Goal: Information Seeking & Learning: Learn about a topic

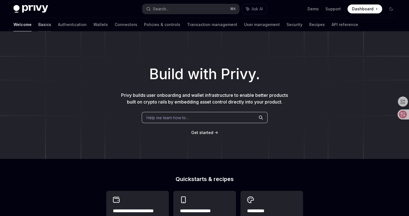
click at [38, 23] on link "Basics" at bounding box center [44, 24] width 13 height 13
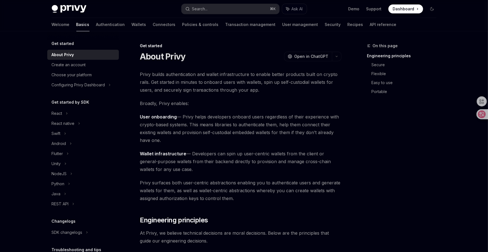
click at [248, 138] on span "User onboarding — Privy helps developers onboard users regardless of their expe…" at bounding box center [241, 128] width 202 height 31
click at [338, 140] on span "User onboarding — Privy helps developers onboard users regardless of their expe…" at bounding box center [241, 128] width 202 height 31
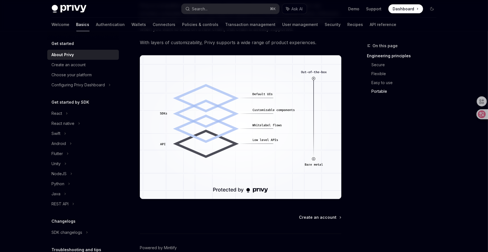
scroll to position [479, 0]
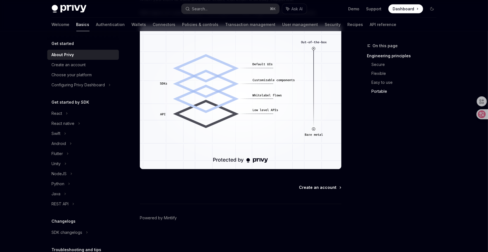
click at [323, 189] on span "Create an account" at bounding box center [317, 188] width 37 height 6
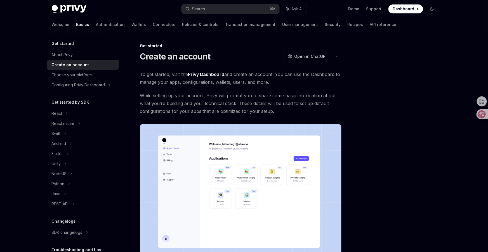
scroll to position [99, 0]
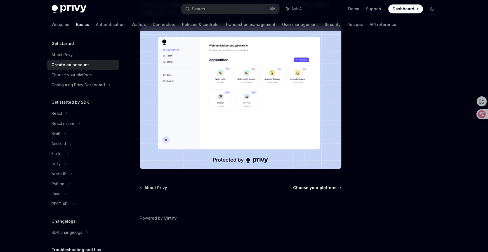
click at [313, 188] on span "Choose your platform" at bounding box center [314, 188] width 43 height 6
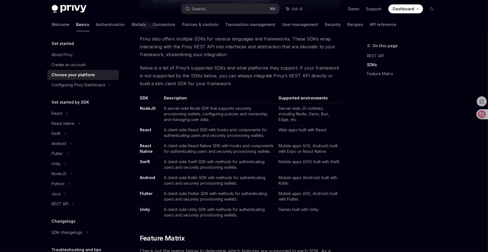
scroll to position [251, 0]
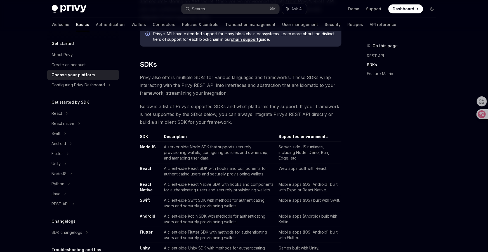
click at [338, 163] on td "Server-side JS runtimes, including Node, Deno, Bun, Edge, etc." at bounding box center [309, 153] width 65 height 22
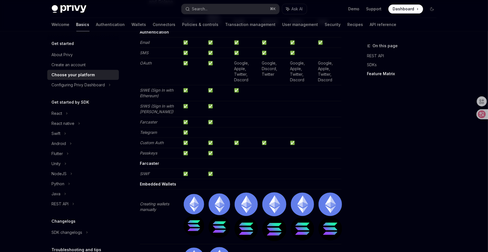
scroll to position [693, 0]
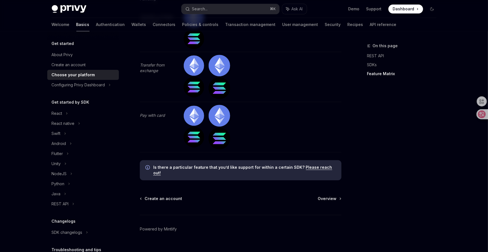
scroll to position [1826, 0]
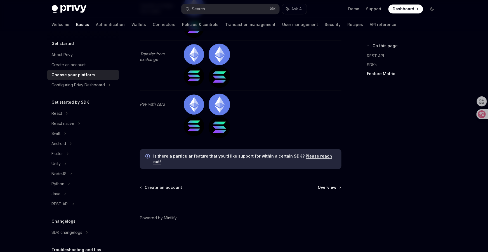
click at [329, 188] on span "Overview" at bounding box center [327, 188] width 19 height 6
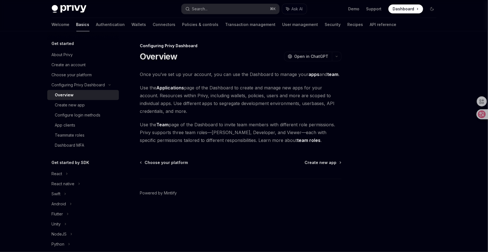
click at [368, 124] on div at bounding box center [398, 148] width 85 height 210
click at [334, 119] on div "Once you’ve set up your account, you can use the Dashboard to manage your apps …" at bounding box center [241, 107] width 202 height 74
click at [332, 118] on div "Once you’ve set up your account, you can use the Dashboard to manage your apps …" at bounding box center [241, 107] width 202 height 74
click at [329, 164] on span "Create new app" at bounding box center [321, 163] width 32 height 6
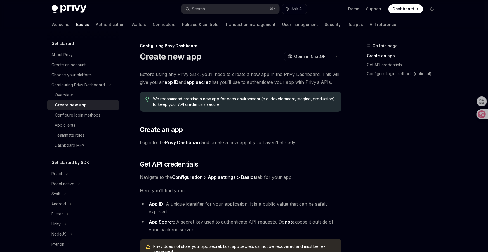
click at [338, 170] on div "Before using any Privy SDK, you’ll need to create a new app in the Privy Dashbo…" at bounding box center [241, 189] width 202 height 239
click at [337, 174] on span "Navigate to the Configuration > App settings > Basics tab for your app." at bounding box center [241, 177] width 202 height 8
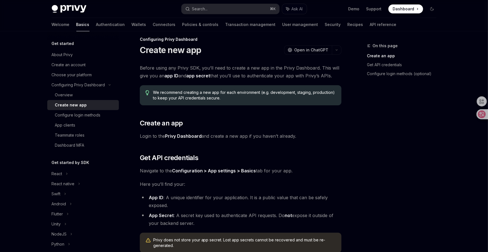
scroll to position [13, 0]
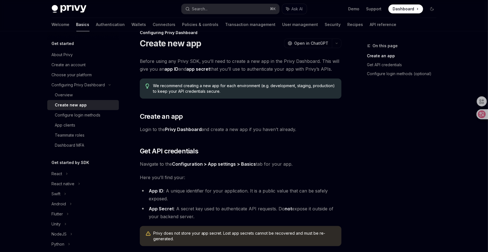
click at [331, 178] on span "Here you’ll find your:" at bounding box center [241, 178] width 202 height 8
click at [312, 182] on div "Before using any Privy SDK, you’ll need to create a new app in the Privy Dashbo…" at bounding box center [241, 176] width 202 height 239
click at [312, 170] on div "Before using any Privy SDK, you’ll need to create a new app in the Privy Dashbo…" at bounding box center [241, 176] width 202 height 239
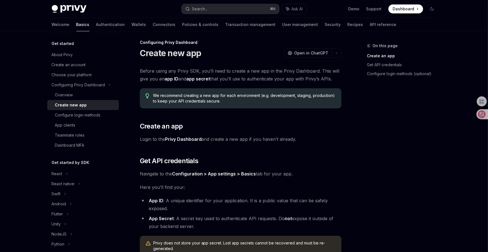
scroll to position [0, 0]
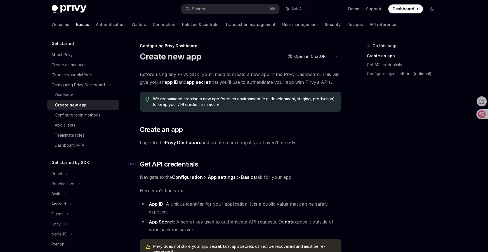
click at [316, 166] on h2 "​ Get API credentials" at bounding box center [241, 164] width 202 height 9
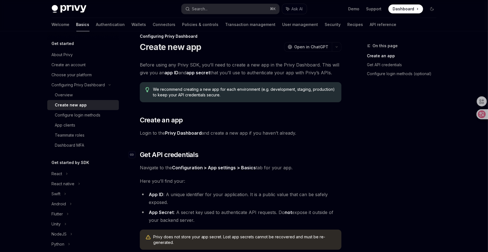
scroll to position [16, 0]
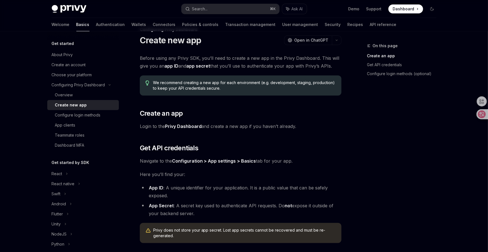
click at [314, 167] on div "Before using any Privy SDK, you’ll need to create a new app in the Privy Dashbo…" at bounding box center [241, 173] width 202 height 239
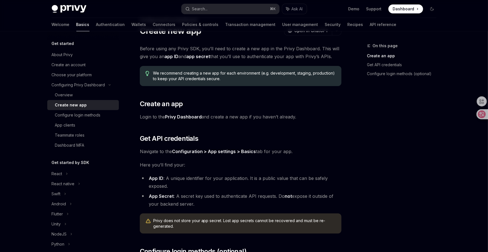
scroll to position [30, 0]
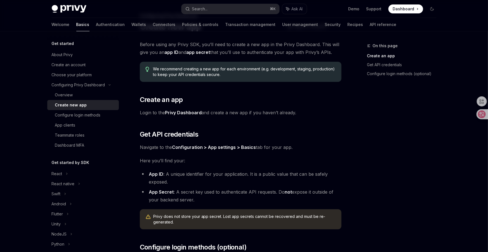
click at [317, 167] on div "Before using any Privy SDK, you’ll need to create a new app in the Privy Dashbo…" at bounding box center [241, 160] width 202 height 239
click at [326, 169] on div "Before using any Privy SDK, you’ll need to create a new app in the Privy Dashbo…" at bounding box center [241, 160] width 202 height 239
click at [309, 166] on div "Before using any Privy SDK, you’ll need to create a new app in the Privy Dashbo…" at bounding box center [241, 160] width 202 height 239
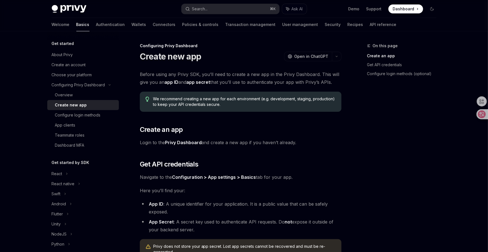
click at [322, 157] on div "Before using any Privy SDK, you’ll need to create a new app in the Privy Dashbo…" at bounding box center [241, 189] width 202 height 239
click at [339, 157] on div "Before using any Privy SDK, you’ll need to create a new app in the Privy Dashbo…" at bounding box center [241, 189] width 202 height 239
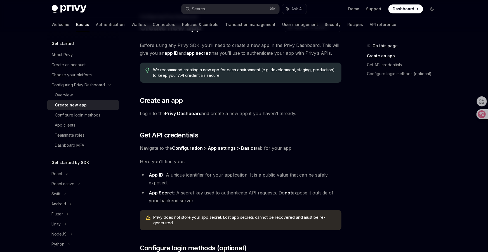
scroll to position [57, 0]
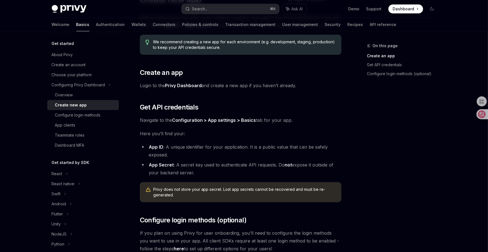
click at [338, 157] on li "App ID : A unique identifier for your application. It is a public value that ca…" at bounding box center [241, 151] width 202 height 16
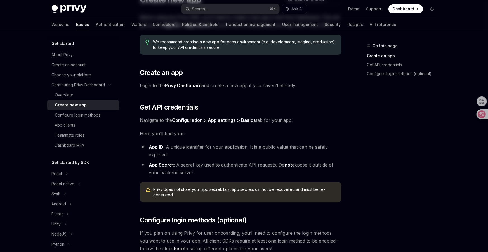
scroll to position [0, 0]
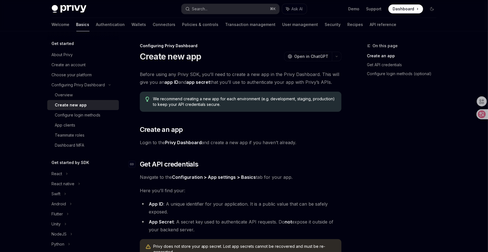
click at [323, 161] on h2 "​ Get API credentials" at bounding box center [241, 164] width 202 height 9
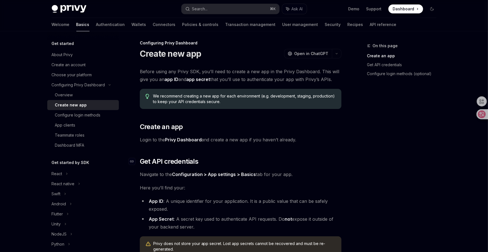
click at [320, 162] on h2 "​ Get API credentials" at bounding box center [241, 161] width 202 height 9
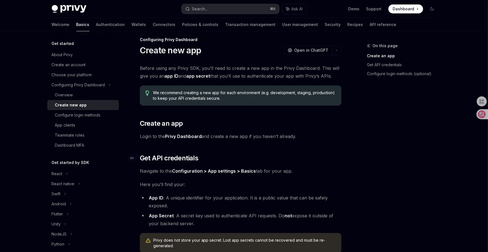
click at [320, 162] on h2 "​ Get API credentials" at bounding box center [241, 158] width 202 height 9
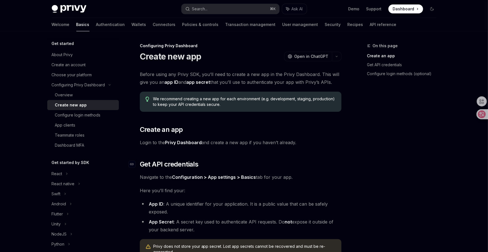
click at [320, 162] on h2 "​ Get API credentials" at bounding box center [241, 164] width 202 height 9
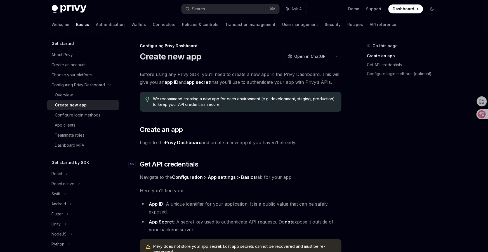
click at [320, 162] on h2 "​ Get API credentials" at bounding box center [241, 164] width 202 height 9
click at [316, 162] on h2 "​ Get API credentials" at bounding box center [241, 164] width 202 height 9
click at [318, 163] on h2 "​ Get API credentials" at bounding box center [241, 164] width 202 height 9
click at [313, 167] on h2 "​ Get API credentials" at bounding box center [241, 164] width 202 height 9
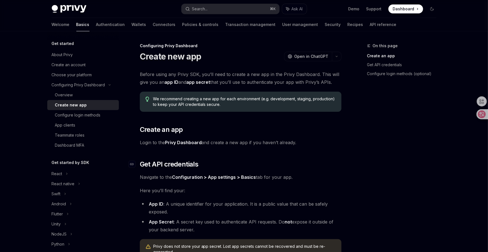
click at [317, 166] on h2 "​ Get API credentials" at bounding box center [241, 164] width 202 height 9
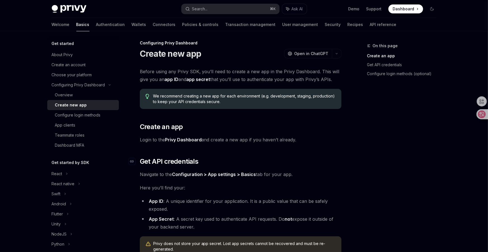
scroll to position [6, 0]
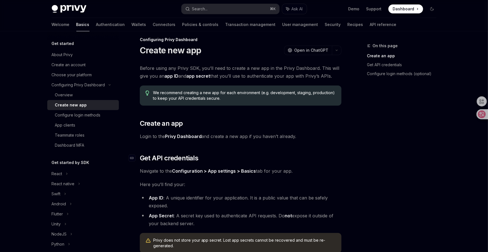
click at [317, 166] on div "Before using any Privy SDK, you’ll need to create a new app in the Privy Dashbo…" at bounding box center [241, 183] width 202 height 239
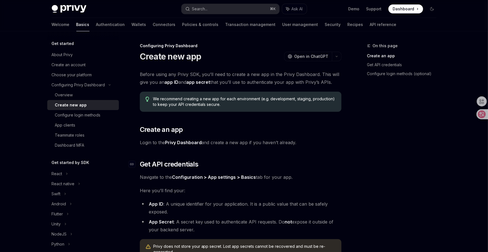
click at [319, 168] on h2 "​ Get API credentials" at bounding box center [241, 164] width 202 height 9
click at [345, 164] on div "On this page Create an app Get API credentials Configure login methods (optiona…" at bounding box center [244, 212] width 394 height 362
click at [340, 165] on h2 "​ Get API credentials" at bounding box center [241, 164] width 202 height 9
click at [320, 160] on h2 "​ Get API credentials" at bounding box center [241, 164] width 202 height 9
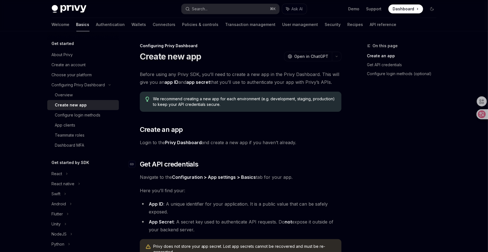
click at [314, 164] on h2 "​ Get API credentials" at bounding box center [241, 164] width 202 height 9
click at [332, 177] on span "Navigate to the Configuration > App settings > Basics tab for your app." at bounding box center [241, 177] width 202 height 8
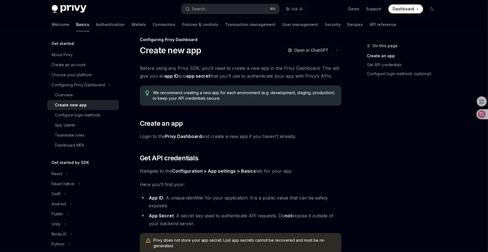
click at [332, 177] on div "Before using any Privy SDK, you’ll need to create a new app in the Privy Dashbo…" at bounding box center [241, 183] width 202 height 239
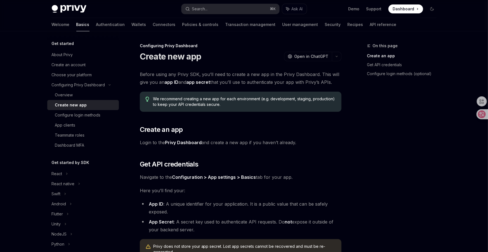
click at [332, 177] on span "Navigate to the Configuration > App settings > Basics tab for your app." at bounding box center [241, 177] width 202 height 8
click at [329, 179] on span "Navigate to the Configuration > App settings > Basics tab for your app." at bounding box center [241, 177] width 202 height 8
click at [331, 188] on span "Here you’ll find your:" at bounding box center [241, 191] width 202 height 8
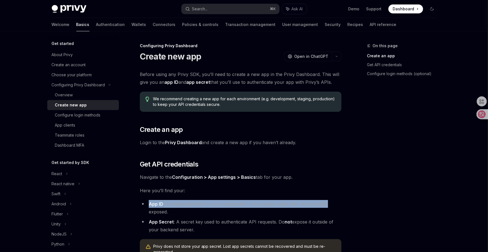
drag, startPoint x: 335, startPoint y: 202, endPoint x: 318, endPoint y: 190, distance: 21.3
click at [318, 190] on div "Before using any Privy SDK, you’ll need to create a new app in the Privy Dashbo…" at bounding box center [241, 189] width 202 height 239
click at [313, 188] on span "Here you’ll find your:" at bounding box center [241, 191] width 202 height 8
drag, startPoint x: 329, startPoint y: 206, endPoint x: 321, endPoint y: 190, distance: 17.9
click at [321, 191] on div "Before using any Privy SDK, you’ll need to create a new app in the Privy Dashbo…" at bounding box center [241, 189] width 202 height 239
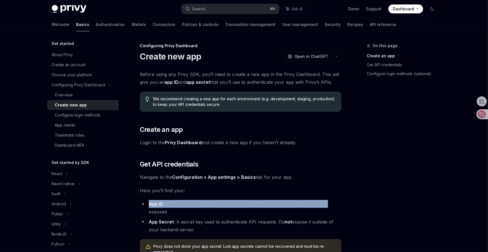
click at [317, 187] on span "Here you’ll find your:" at bounding box center [241, 191] width 202 height 8
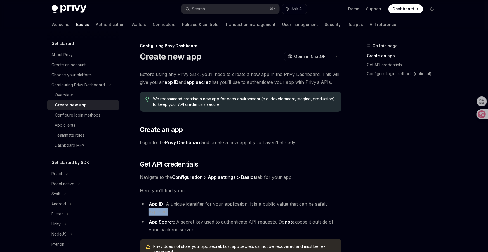
drag, startPoint x: 334, startPoint y: 210, endPoint x: 321, endPoint y: 190, distance: 23.3
click at [323, 193] on div "Before using any Privy SDK, you’ll need to create a new app in the Privy Dashbo…" at bounding box center [241, 189] width 202 height 239
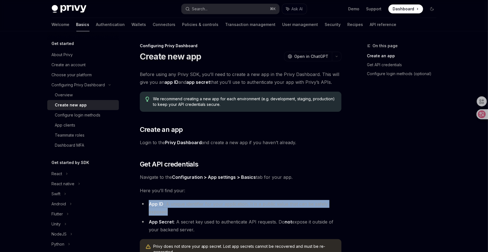
click at [318, 187] on span "Here you’ll find your:" at bounding box center [241, 191] width 202 height 8
drag, startPoint x: 323, startPoint y: 194, endPoint x: 336, endPoint y: 211, distance: 21.5
click at [336, 211] on div "Before using any Privy SDK, you’ll need to create a new app in the Privy Dashbo…" at bounding box center [241, 189] width 202 height 239
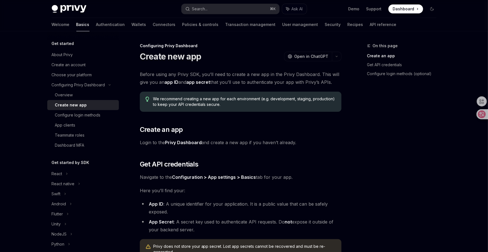
click at [336, 213] on li "App ID : A unique identifier for your application. It is a public value that ca…" at bounding box center [241, 208] width 202 height 16
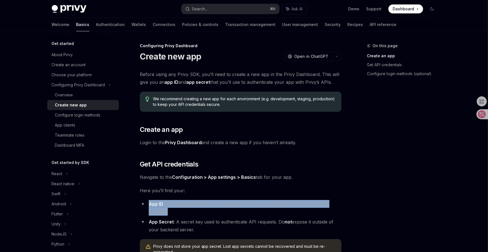
drag, startPoint x: 330, startPoint y: 213, endPoint x: 322, endPoint y: 192, distance: 22.6
click at [322, 192] on div "Before using any Privy SDK, you’ll need to create a new app in the Privy Dashbo…" at bounding box center [241, 189] width 202 height 239
click at [321, 197] on div "Before using any Privy SDK, you’ll need to create a new app in the Privy Dashbo…" at bounding box center [241, 189] width 202 height 239
drag, startPoint x: 318, startPoint y: 210, endPoint x: 309, endPoint y: 193, distance: 19.1
click at [309, 193] on div "Before using any Privy SDK, you’ll need to create a new app in the Privy Dashbo…" at bounding box center [241, 189] width 202 height 239
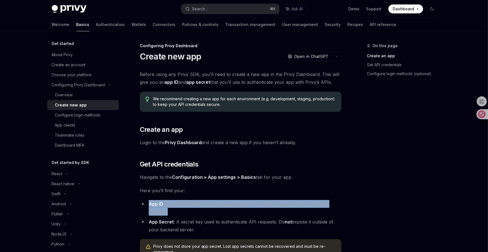
click at [305, 191] on span "Here you’ll find your:" at bounding box center [241, 191] width 202 height 8
drag, startPoint x: 311, startPoint y: 210, endPoint x: 311, endPoint y: 190, distance: 20.4
click at [311, 190] on div "Before using any Privy SDK, you’ll need to create a new app in the Privy Dashbo…" at bounding box center [241, 189] width 202 height 239
click at [310, 190] on span "Here you’ll find your:" at bounding box center [241, 191] width 202 height 8
drag, startPoint x: 321, startPoint y: 213, endPoint x: 310, endPoint y: 186, distance: 28.8
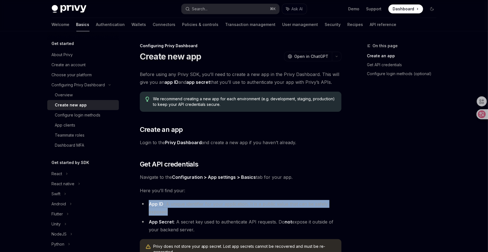
click at [311, 187] on div "Before using any Privy SDK, you’ll need to create a new app in the Privy Dashbo…" at bounding box center [241, 189] width 202 height 239
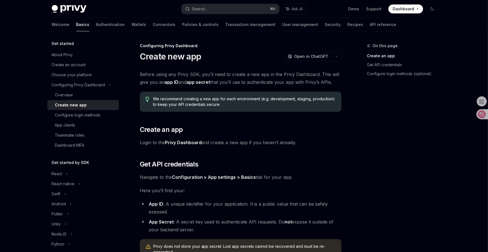
click at [308, 184] on div "Before using any Privy SDK, you’ll need to create a new app in the Privy Dashbo…" at bounding box center [241, 189] width 202 height 239
click at [310, 175] on span "Navigate to the Configuration > App settings > Basics tab for your app." at bounding box center [241, 177] width 202 height 8
click at [332, 182] on div "Before using any Privy SDK, you’ll need to create a new app in the Privy Dashbo…" at bounding box center [241, 189] width 202 height 239
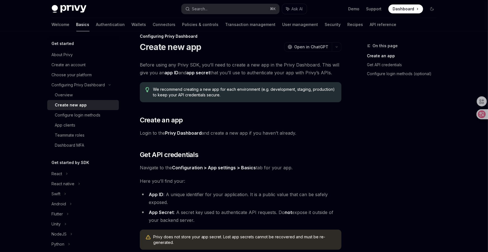
click at [332, 183] on span "Here you’ll find your:" at bounding box center [241, 181] width 202 height 8
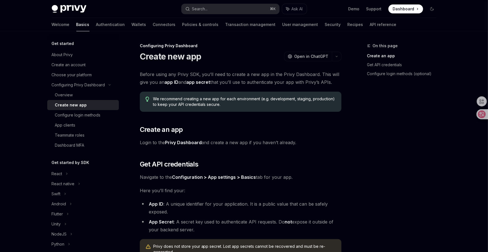
click at [332, 183] on div "Before using any Privy SDK, you’ll need to create a new app in the Privy Dashbo…" at bounding box center [241, 189] width 202 height 239
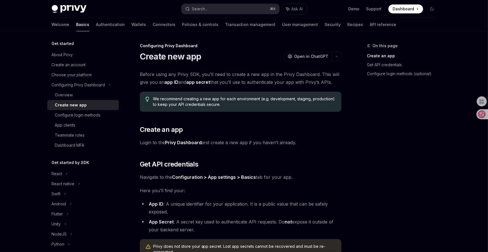
click at [342, 184] on div "Configuring Privy Dashboard Create new app OpenAI Open in ChatGPT OpenAI Open i…" at bounding box center [188, 218] width 309 height 350
click at [336, 176] on span "Navigate to the Configuration > App settings > Basics tab for your app." at bounding box center [241, 177] width 202 height 8
click at [337, 178] on span "Navigate to the Configuration > App settings > Basics tab for your app." at bounding box center [241, 177] width 202 height 8
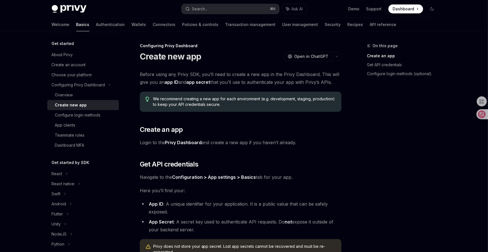
click at [337, 178] on span "Navigate to the Configuration > App settings > Basics tab for your app." at bounding box center [241, 177] width 202 height 8
click at [328, 182] on div "Before using any Privy SDK, you’ll need to create a new app in the Privy Dashbo…" at bounding box center [241, 189] width 202 height 239
click at [343, 190] on div "On this page Create an app Get API credentials Configure login methods (optiona…" at bounding box center [244, 212] width 394 height 362
click at [336, 170] on div "Before using any Privy SDK, you’ll need to create a new app in the Privy Dashbo…" at bounding box center [241, 189] width 202 height 239
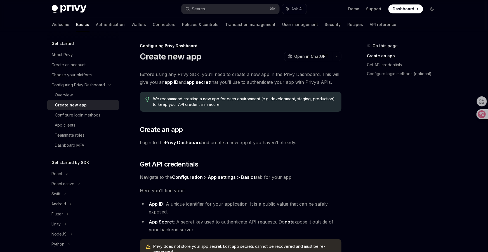
click at [336, 170] on div "Before using any Privy SDK, you’ll need to create a new app in the Privy Dashbo…" at bounding box center [241, 189] width 202 height 239
click at [314, 166] on h2 "​ Get API credentials" at bounding box center [241, 164] width 202 height 9
drag, startPoint x: 298, startPoint y: 142, endPoint x: 290, endPoint y: 124, distance: 19.6
click at [290, 124] on div "Before using any Privy SDK, you’ll need to create a new app in the Privy Dashbo…" at bounding box center [241, 189] width 202 height 239
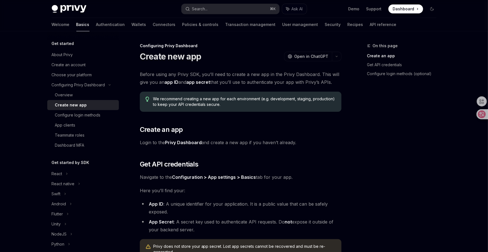
click at [304, 134] on div "Before using any Privy SDK, you’ll need to create a new app in the Privy Dashbo…" at bounding box center [241, 189] width 202 height 239
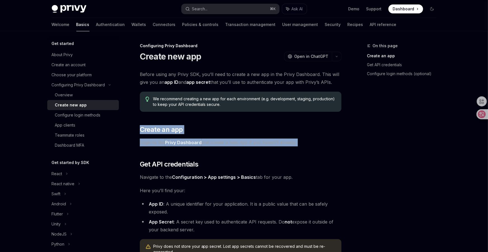
drag, startPoint x: 306, startPoint y: 148, endPoint x: 293, endPoint y: 121, distance: 29.5
click at [293, 121] on div "Before using any Privy SDK, you’ll need to create a new app in the Privy Dashbo…" at bounding box center [241, 189] width 202 height 239
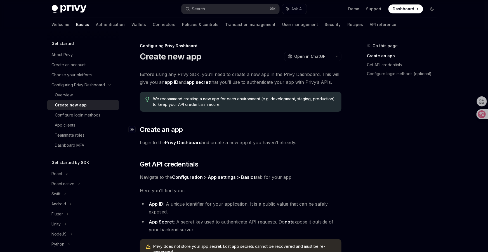
click at [307, 133] on h2 "​ Create an app" at bounding box center [241, 129] width 202 height 9
drag, startPoint x: 311, startPoint y: 138, endPoint x: 296, endPoint y: 119, distance: 24.0
click at [297, 121] on div "Before using any Privy SDK, you’ll need to create a new app in the Privy Dashbo…" at bounding box center [241, 189] width 202 height 239
click at [322, 143] on span "Login to the Privy Dashboard and create a new app if you haven’t already." at bounding box center [241, 143] width 202 height 8
click at [336, 145] on span "Login to the Privy Dashboard and create a new app if you haven’t already." at bounding box center [241, 143] width 202 height 8
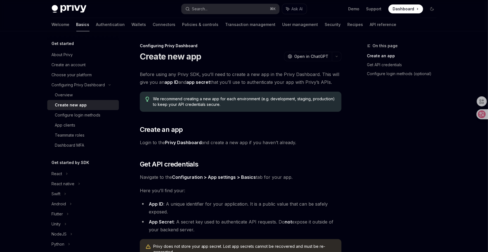
click at [332, 158] on div "Before using any Privy SDK, you’ll need to create a new app in the Privy Dashbo…" at bounding box center [241, 189] width 202 height 239
click at [328, 154] on div "Before using any Privy SDK, you’ll need to create a new app in the Privy Dashbo…" at bounding box center [241, 189] width 202 height 239
drag, startPoint x: 318, startPoint y: 146, endPoint x: 308, endPoint y: 117, distance: 30.7
click at [310, 119] on div "Before using any Privy SDK, you’ll need to create a new app in the Privy Dashbo…" at bounding box center [241, 189] width 202 height 239
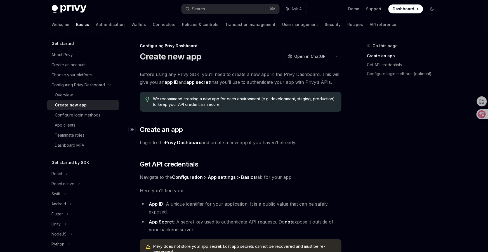
click at [312, 129] on h2 "​ Create an app" at bounding box center [241, 129] width 202 height 9
drag, startPoint x: 314, startPoint y: 145, endPoint x: 302, endPoint y: 124, distance: 24.4
click at [302, 125] on div "Before using any Privy SDK, you’ll need to create a new app in the Privy Dashbo…" at bounding box center [241, 189] width 202 height 239
click at [313, 140] on span "Login to the Privy Dashboard and create a new app if you haven’t already." at bounding box center [241, 143] width 202 height 8
drag, startPoint x: 313, startPoint y: 147, endPoint x: 312, endPoint y: 126, distance: 20.7
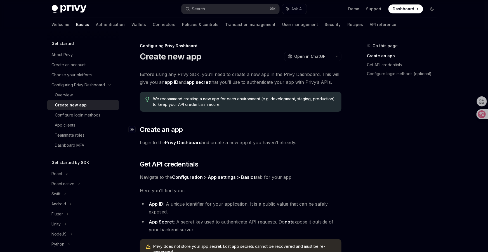
click at [312, 126] on div "Before using any Privy SDK, you’ll need to create a new app in the Privy Dashbo…" at bounding box center [241, 189] width 202 height 239
click at [319, 143] on span "Login to the Privy Dashboard and create a new app if you haven’t already." at bounding box center [241, 143] width 202 height 8
click at [328, 138] on div "Before using any Privy SDK, you’ll need to create a new app in the Privy Dashbo…" at bounding box center [241, 189] width 202 height 239
click at [321, 140] on span "Login to the Privy Dashboard and create a new app if you haven’t already." at bounding box center [241, 143] width 202 height 8
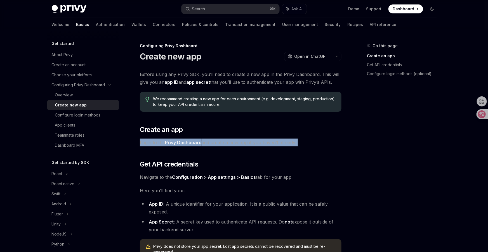
drag, startPoint x: 302, startPoint y: 132, endPoint x: 319, endPoint y: 154, distance: 27.4
click at [319, 154] on div "Before using any Privy SDK, you’ll need to create a new app in the Privy Dashbo…" at bounding box center [241, 189] width 202 height 239
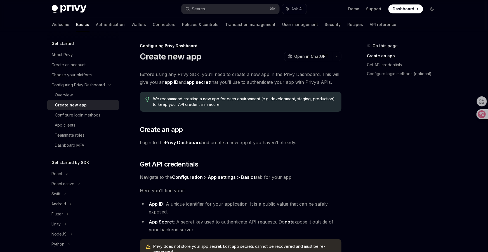
click at [313, 153] on div "Before using any Privy SDK, you’ll need to create a new app in the Privy Dashbo…" at bounding box center [241, 189] width 202 height 239
click at [329, 156] on div "Before using any Privy SDK, you’ll need to create a new app in the Privy Dashbo…" at bounding box center [241, 189] width 202 height 239
click at [329, 155] on div "Before using any Privy SDK, you’ll need to create a new app in the Privy Dashbo…" at bounding box center [241, 189] width 202 height 239
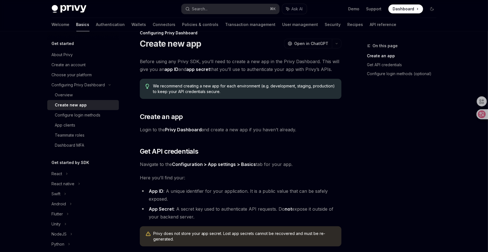
scroll to position [123, 0]
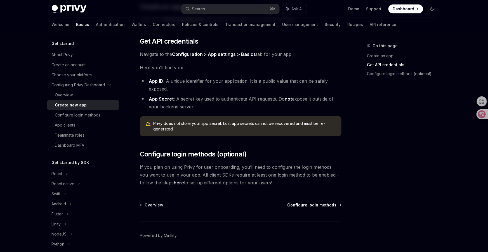
click at [310, 206] on span "Configure login methods" at bounding box center [312, 205] width 49 height 6
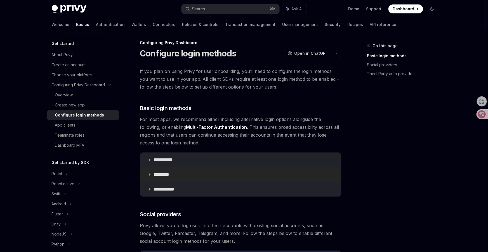
scroll to position [13, 0]
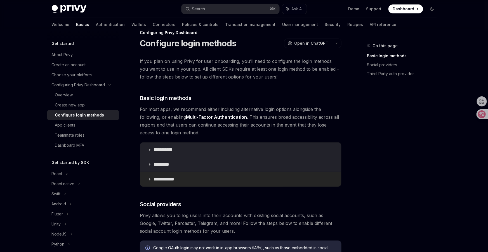
click at [272, 181] on summary "**********" at bounding box center [240, 179] width 201 height 15
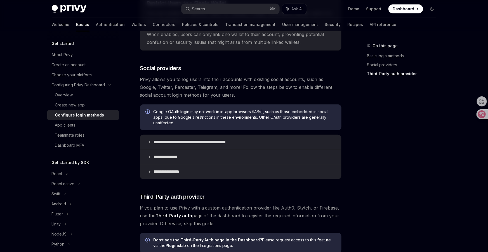
scroll to position [321, 0]
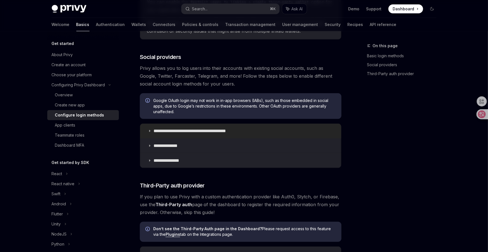
click at [225, 129] on p "**********" at bounding box center [200, 131] width 92 height 6
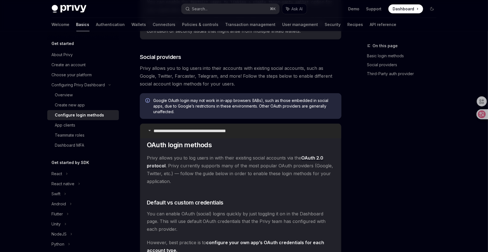
click at [225, 129] on p "**********" at bounding box center [200, 131] width 92 height 6
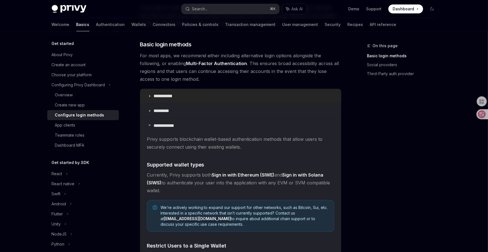
scroll to position [63, 0]
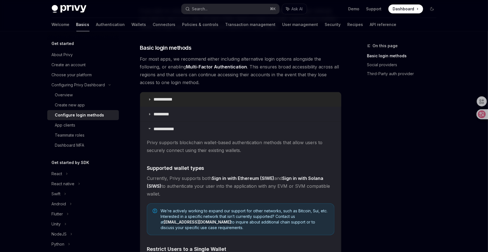
click at [170, 97] on p "**********" at bounding box center [165, 100] width 23 height 6
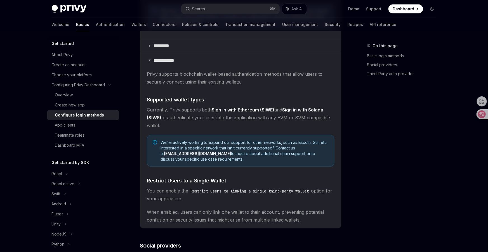
scroll to position [391, 0]
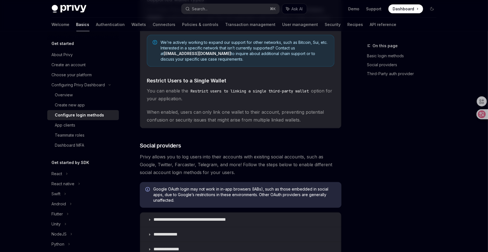
click at [268, 174] on span "Privy allows you to log users into their accounts with existing social accounts…" at bounding box center [241, 164] width 202 height 23
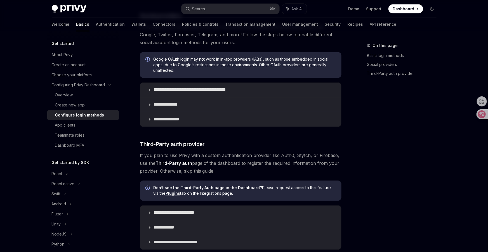
scroll to position [567, 0]
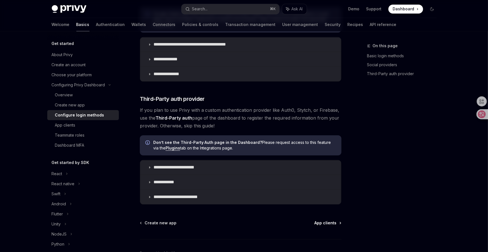
click at [325, 216] on span "App clients" at bounding box center [326, 223] width 22 height 6
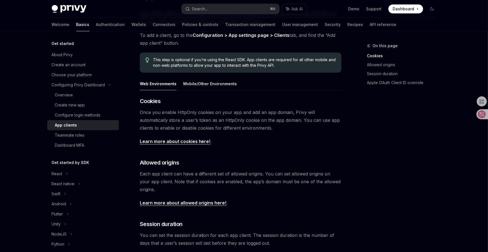
scroll to position [24, 0]
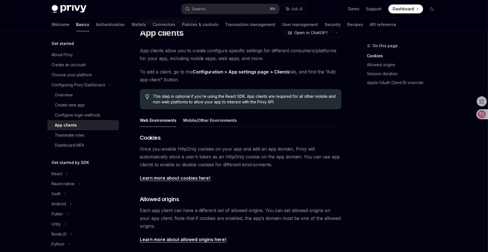
click at [211, 118] on button "Mobile/Other Environments" at bounding box center [210, 120] width 54 height 13
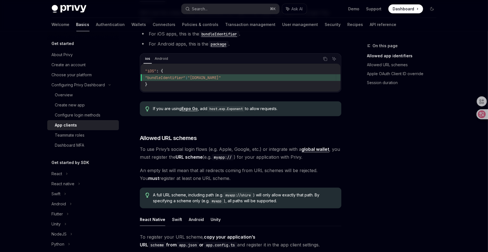
scroll to position [288, 0]
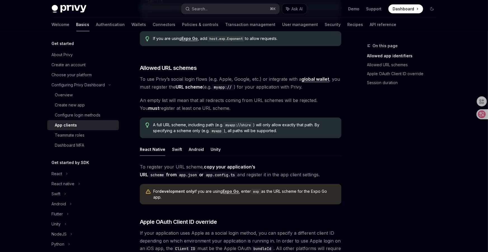
click at [263, 170] on div "To register your URL scheme, copy your application’s URL scheme from app.json o…" at bounding box center [241, 212] width 202 height 98
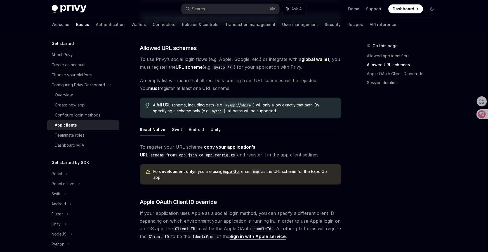
scroll to position [396, 0]
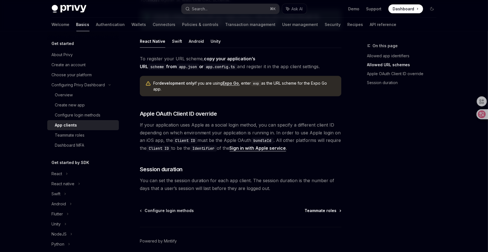
click at [314, 208] on span "Teammate roles" at bounding box center [321, 211] width 32 height 6
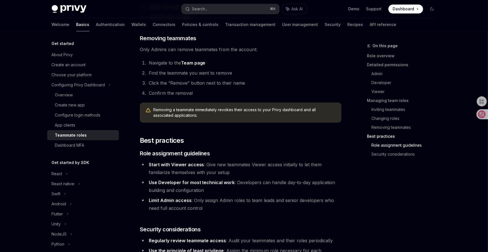
scroll to position [979, 0]
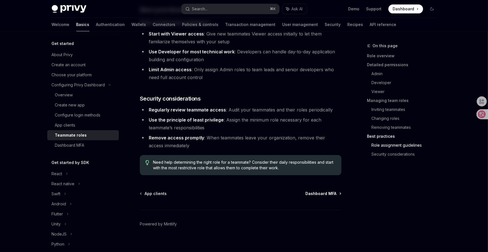
click at [324, 191] on span "Dashboard MFA" at bounding box center [321, 194] width 31 height 6
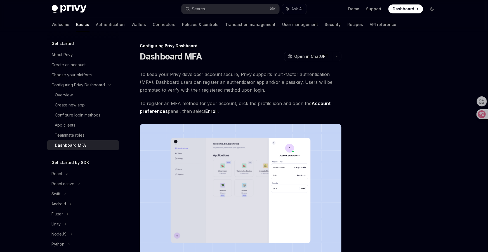
click at [340, 96] on div "To keep your Privy developer account secure, Privy supports multi-factor authen…" at bounding box center [241, 169] width 202 height 198
click at [291, 88] on span "To keep your Privy developer account secure, Privy supports multi-factor authen…" at bounding box center [241, 81] width 202 height 23
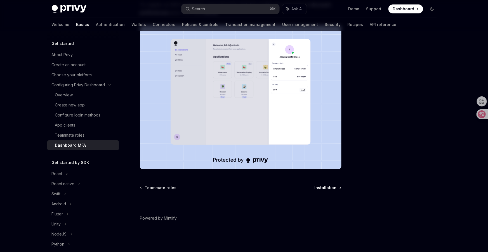
click at [326, 189] on span "Installation" at bounding box center [326, 188] width 22 height 6
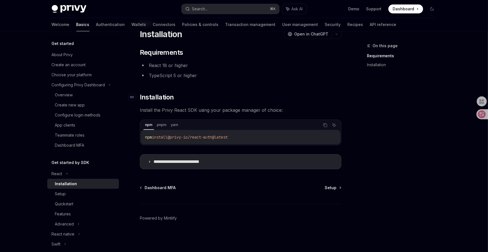
click at [286, 100] on h2 "​ Installation" at bounding box center [241, 97] width 202 height 9
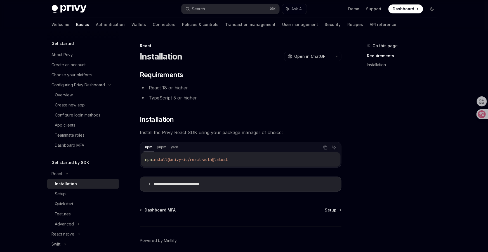
scroll to position [3, 0]
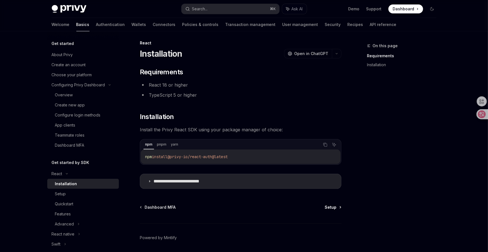
click at [331, 208] on span "Setup" at bounding box center [331, 208] width 12 height 6
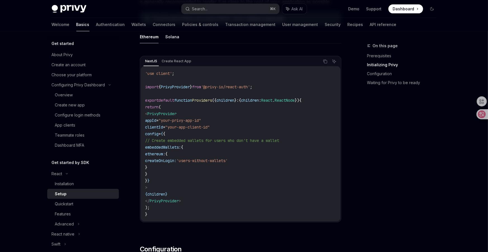
scroll to position [217, 0]
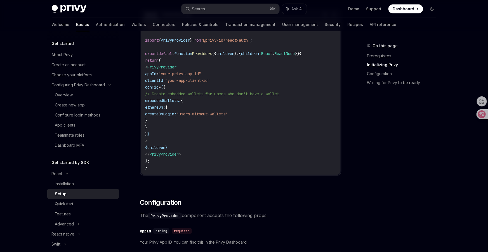
click at [280, 176] on div "NextJS Create React App Copy Ask AI 'use client' ; import { PrivyProvider } fro…" at bounding box center [241, 94] width 202 height 181
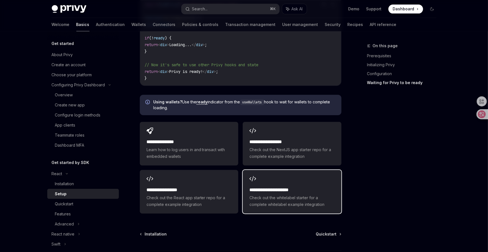
scroll to position [673, 0]
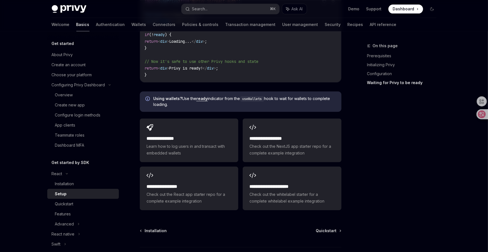
click at [388, 160] on div "On this page Prerequisites Initializing Privy Configuration Waiting for Privy t…" at bounding box center [398, 148] width 85 height 210
click at [324, 216] on span "Quickstart" at bounding box center [326, 231] width 21 height 6
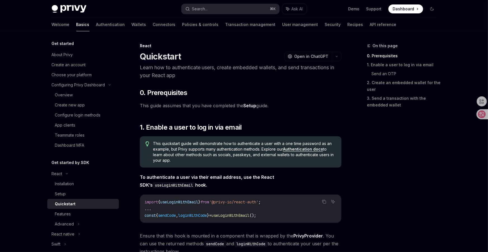
click at [267, 177] on strong "To authenticate a user via their email address, use the React SDK’s useLoginWit…" at bounding box center [207, 181] width 135 height 13
drag, startPoint x: 297, startPoint y: 179, endPoint x: 260, endPoint y: 178, distance: 36.9
click at [262, 178] on strong "To authenticate a user via their email address, use the React SDK’s useLoginWit…" at bounding box center [207, 181] width 135 height 13
click at [247, 178] on strong "To authenticate a user via their email address, use the React SDK’s useLoginWit…" at bounding box center [207, 181] width 135 height 13
click at [329, 180] on span "To authenticate a user via their email address, use the React SDK’s useLoginWit…" at bounding box center [241, 181] width 202 height 16
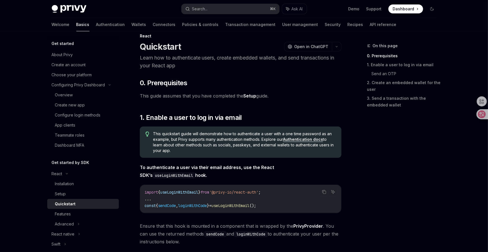
scroll to position [13, 0]
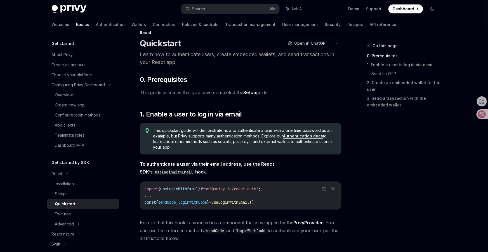
click at [364, 169] on div "On this page 0. Prerequisites 1. Enable a user to log in via email Send an OTP …" at bounding box center [398, 148] width 85 height 210
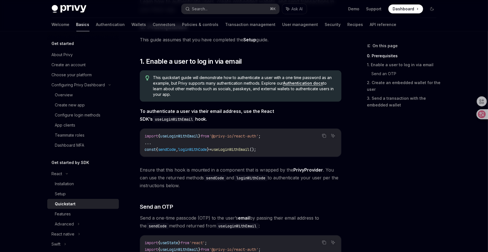
scroll to position [131, 0]
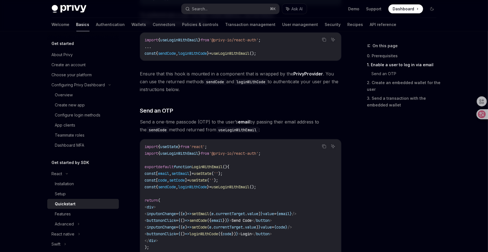
scroll to position [202, 0]
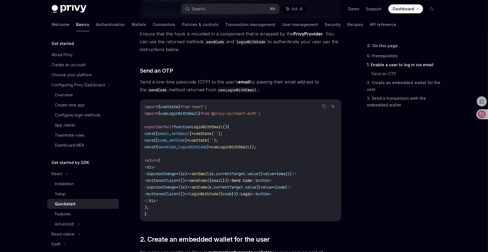
click at [334, 164] on code "import { useState } from 'react' ; import { useLoginWithEmail } from '@privy-io…" at bounding box center [241, 160] width 192 height 114
click at [295, 138] on code "import { useState } from 'react' ; import { useLoginWithEmail } from '@privy-io…" at bounding box center [241, 160] width 192 height 114
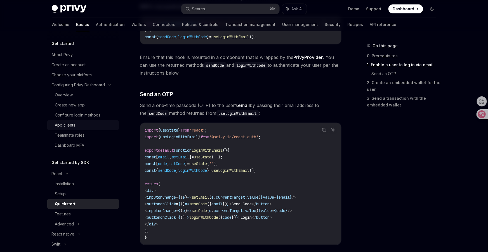
scroll to position [152, 0]
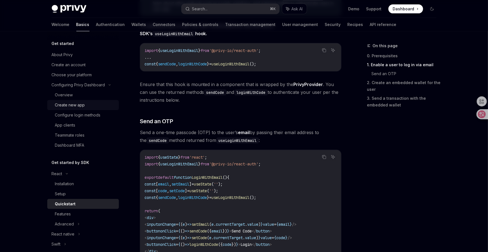
click at [72, 104] on div "Create new app" at bounding box center [70, 105] width 30 height 7
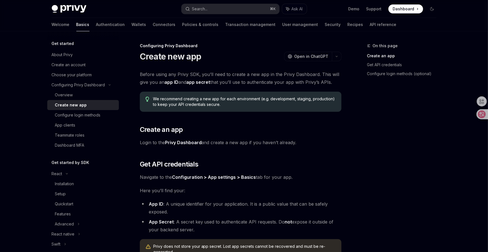
scroll to position [140, 0]
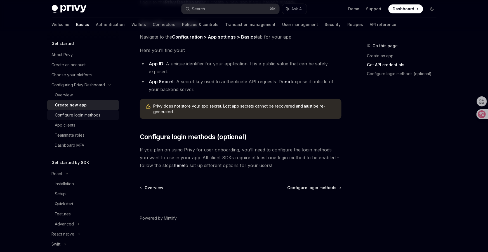
click at [88, 117] on div "Configure login methods" at bounding box center [78, 115] width 46 height 7
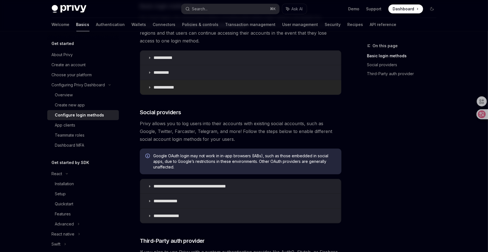
scroll to position [102, 0]
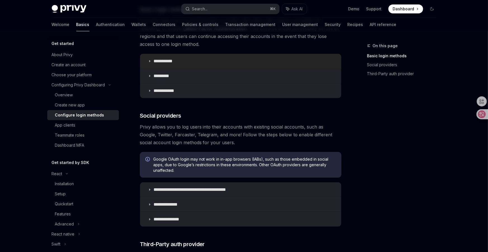
click at [174, 57] on summary "**********" at bounding box center [240, 61] width 201 height 15
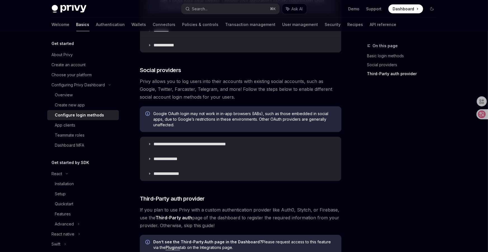
scroll to position [441, 0]
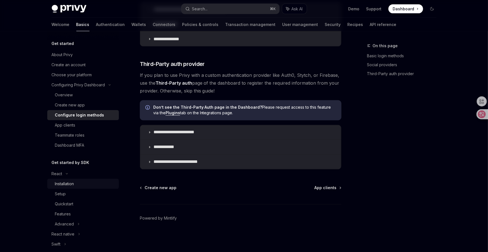
click at [66, 184] on div "Installation" at bounding box center [64, 184] width 19 height 7
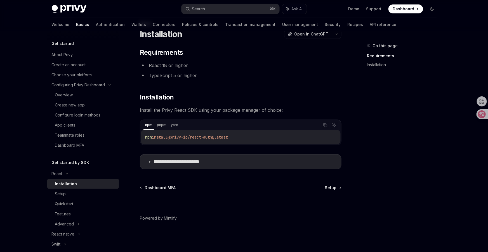
click at [331, 190] on div "Dashboard MFA Setup Powered by [PERSON_NAME]" at bounding box center [241, 218] width 202 height 67
click at [331, 189] on span "Setup" at bounding box center [331, 188] width 12 height 6
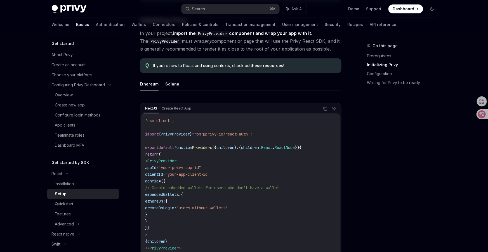
scroll to position [169, 0]
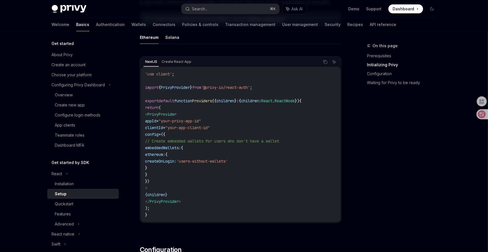
click at [264, 118] on code "'use client' ; import { PrivyProvider } from '@privy-io/react-auth' ; export de…" at bounding box center [240, 145] width 191 height 148
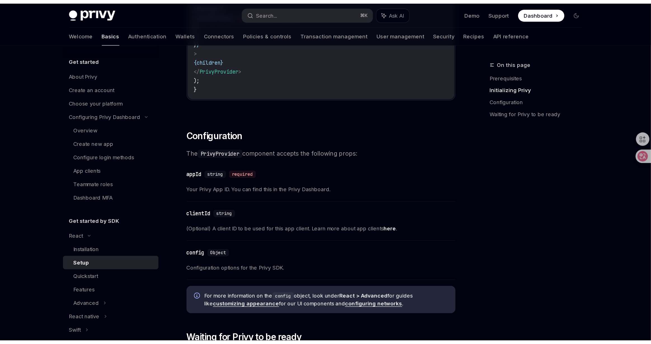
scroll to position [375, 0]
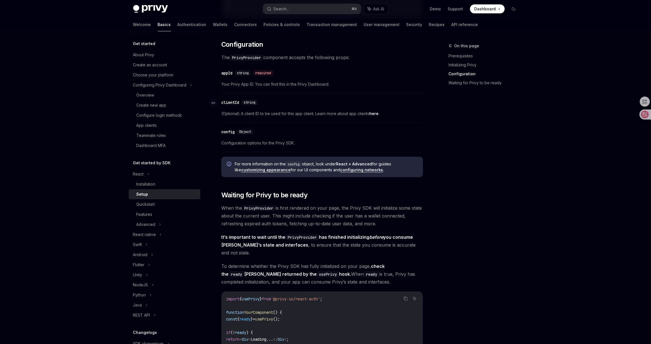
click at [341, 102] on div "​ clientId string" at bounding box center [319, 102] width 196 height 7
click at [340, 216] on span "When the PrivyProvider is first rendered on your page, the Privy SDK will initi…" at bounding box center [322, 215] width 202 height 23
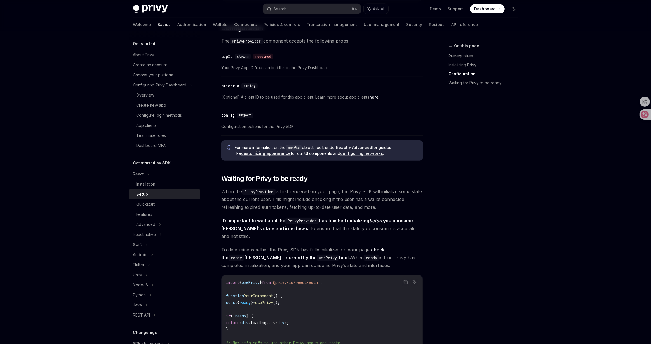
scroll to position [434, 0]
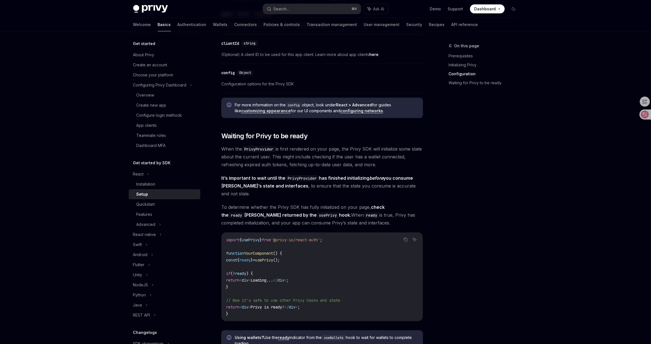
click at [409, 203] on span "To determine whether the Privy SDK has fully initialized on your page, check th…" at bounding box center [322, 214] width 202 height 23
click at [409, 196] on div "On this page Prerequisites Initializing Privy Configuration Waiting for Privy t…" at bounding box center [326, 65] width 394 height 937
click at [67, 193] on div "Privy Docs home page Search... ⌘ K Ask AI Demo Support Dashboard Dashboard Sear…" at bounding box center [325, 50] width 651 height 968
click at [409, 216] on div "On this page Prerequisites Initializing Privy Configuration Waiting for Privy t…" at bounding box center [479, 193] width 85 height 301
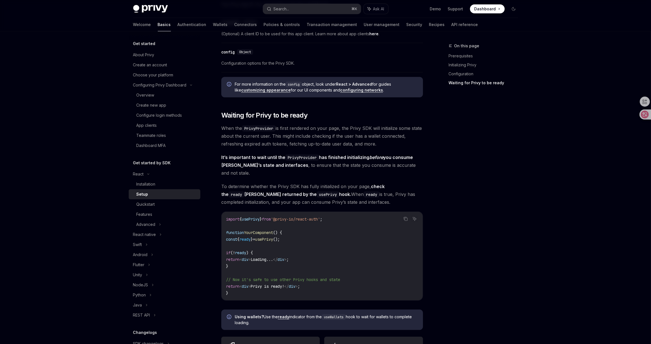
scroll to position [593, 0]
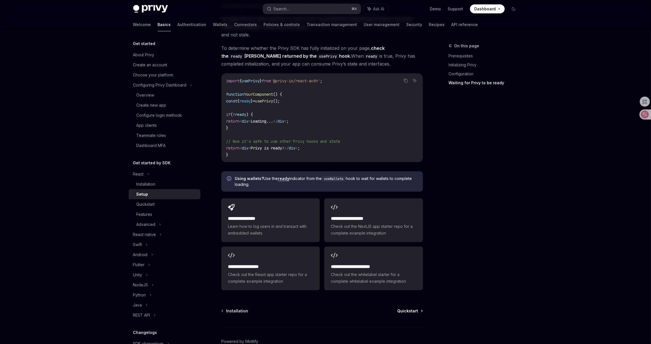
click at [409, 216] on span "Quickstart" at bounding box center [407, 311] width 21 height 6
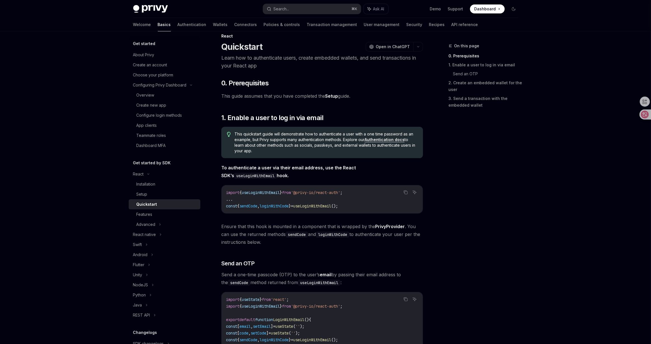
scroll to position [13, 0]
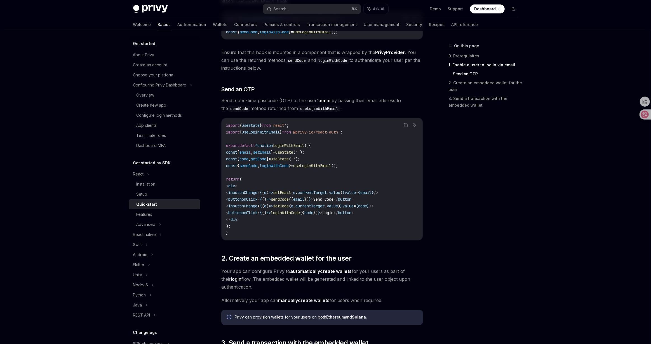
scroll to position [304, 0]
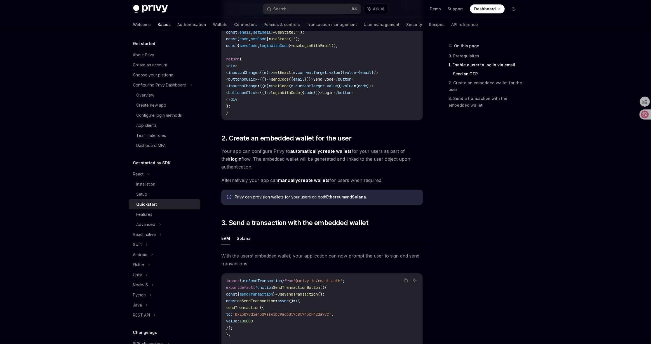
click at [409, 216] on div "On this page 0. Prerequisites 1. Enable a user to log in via email Send an OTP …" at bounding box center [479, 193] width 85 height 301
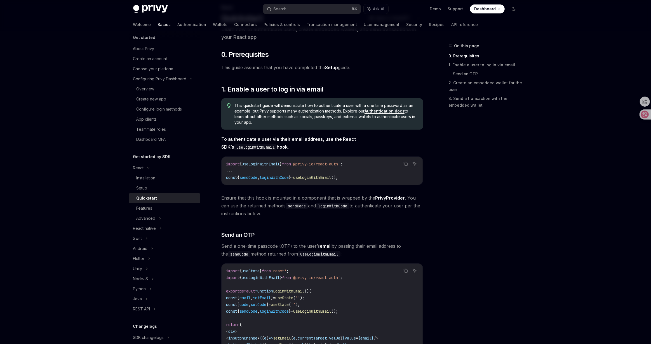
scroll to position [10, 0]
click at [144, 216] on div "NodeJS" at bounding box center [140, 275] width 15 height 7
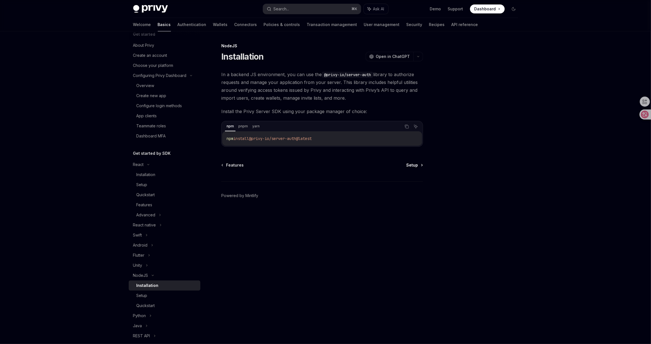
click at [409, 166] on span "Setup" at bounding box center [412, 165] width 12 height 6
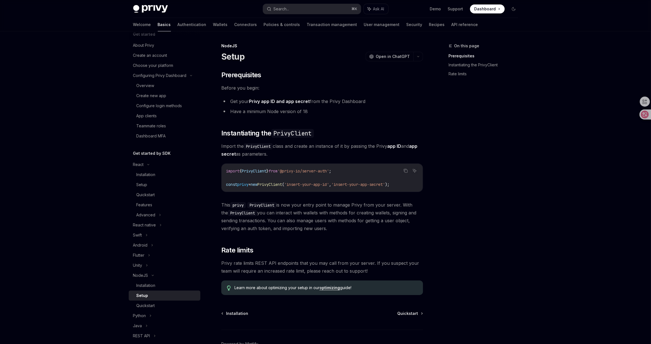
click at [409, 213] on div "On this page Prerequisites Instantiating the PrivyClient Rate limits" at bounding box center [479, 193] width 85 height 301
click at [279, 216] on span "This privy PrivyClient is now your entry point to manage Privy from your server…" at bounding box center [322, 216] width 202 height 31
click at [68, 216] on div "Privy Docs home page Search... ⌘ K Ask AI Demo Support Dashboard Dashboard Sear…" at bounding box center [325, 189] width 651 height 378
click at [147, 216] on div "Quickstart" at bounding box center [145, 305] width 18 height 7
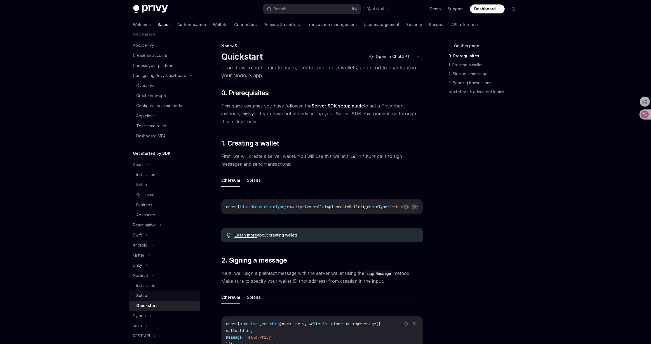
click at [148, 216] on div "Setup" at bounding box center [166, 295] width 60 height 7
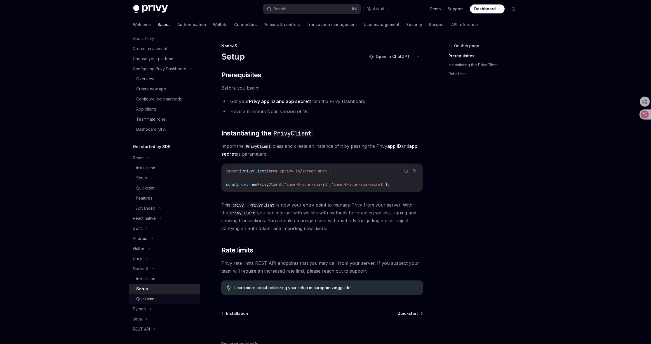
scroll to position [23, 0]
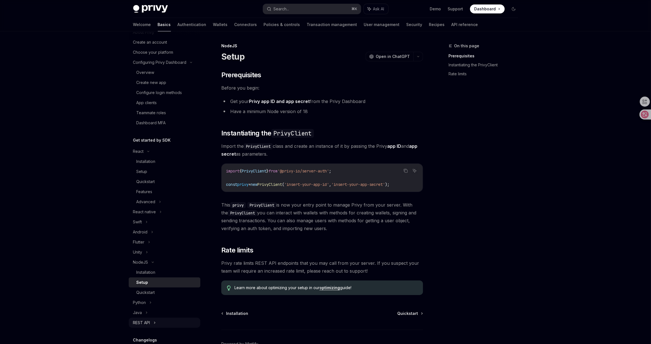
click at [148, 216] on div "REST API" at bounding box center [141, 322] width 17 height 7
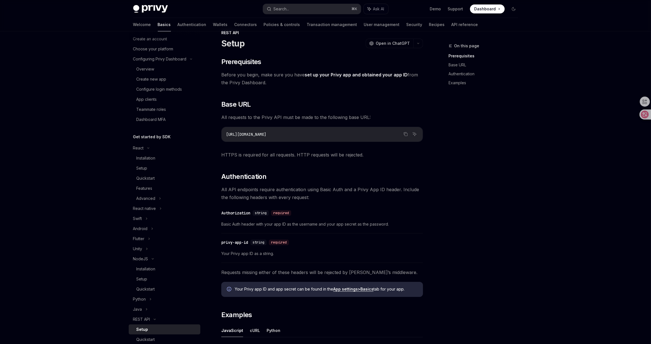
scroll to position [125, 0]
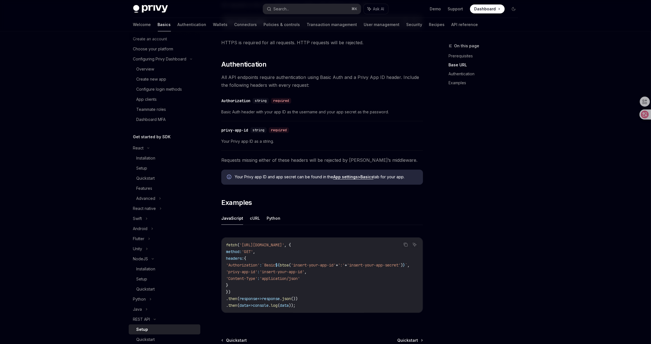
click at [409, 216] on div "On this page Prerequisites Base URL Authentication Examples" at bounding box center [479, 193] width 85 height 301
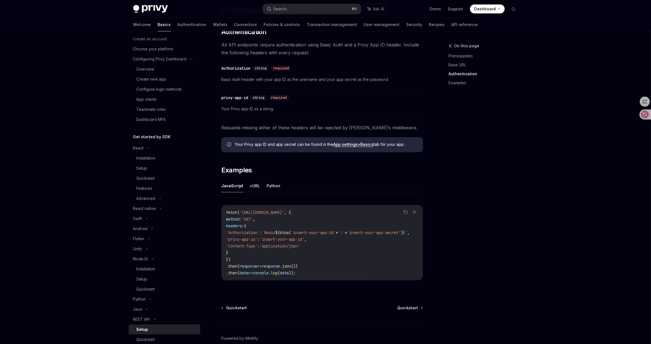
scroll to position [188, 0]
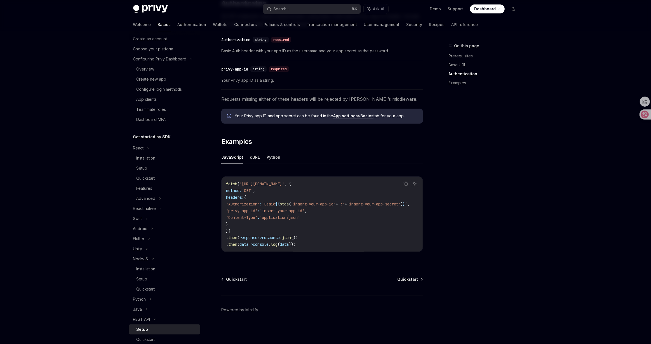
click at [328, 216] on code "fetch ( '[URL][DOMAIN_NAME]' , { method: 'GET' , headers: { 'Authorization' : `…" at bounding box center [324, 213] width 197 height 67
click at [409, 216] on div "On this page Prerequisites Base URL Authentication Examples" at bounding box center [479, 193] width 85 height 301
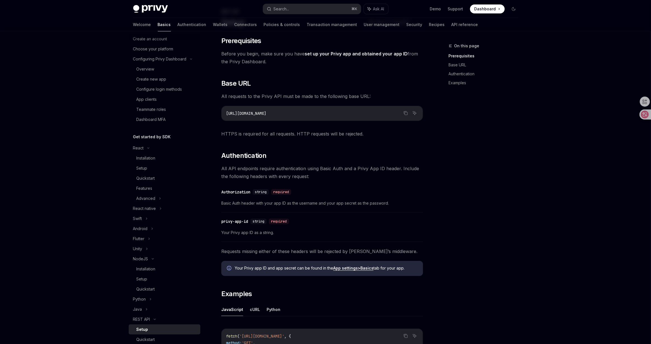
click at [409, 216] on div "On this page Prerequisites Base URL Authentication Examples" at bounding box center [479, 193] width 85 height 301
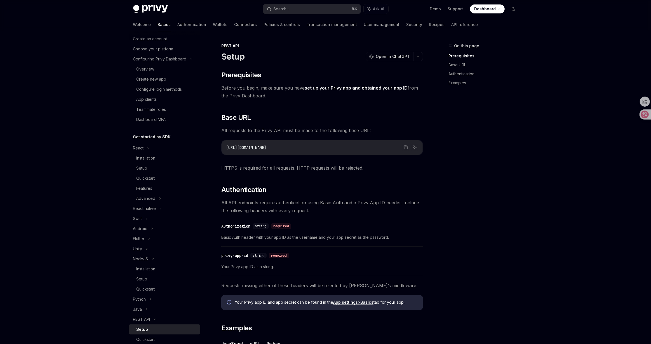
click at [409, 198] on div "REST API Setup OpenAI Open in ChatGPT OpenAI Open in ChatGPT ​ Prerequisites Be…" at bounding box center [269, 287] width 309 height 488
click at [409, 189] on div "On this page Prerequisites Base URL Authentication Examples REST API Setup Open…" at bounding box center [326, 280] width 394 height 499
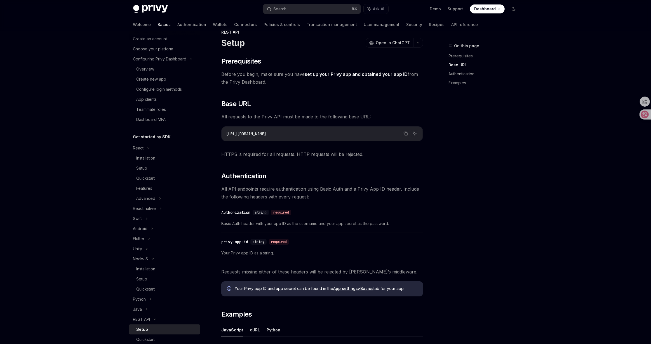
scroll to position [76, 0]
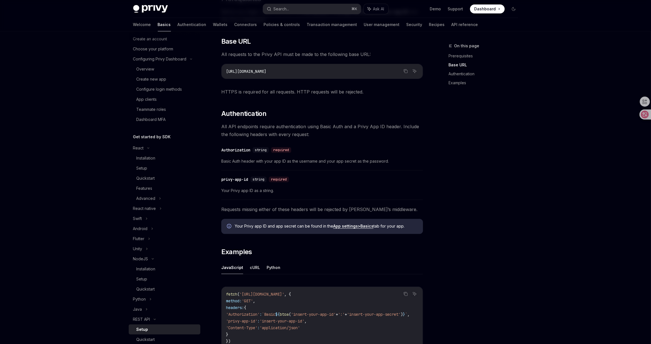
click at [409, 216] on div "​ Prerequisites Before you begin, make sure you have set up your Privy app and …" at bounding box center [322, 182] width 202 height 376
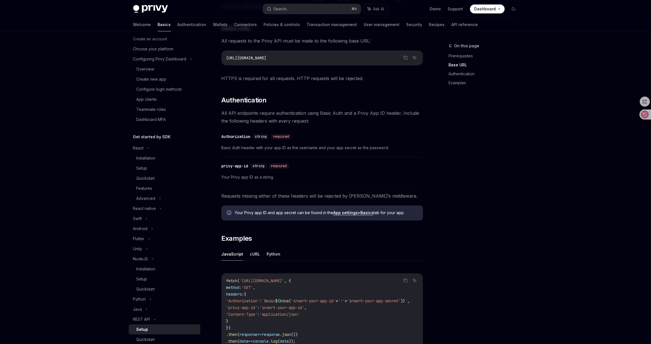
scroll to position [151, 0]
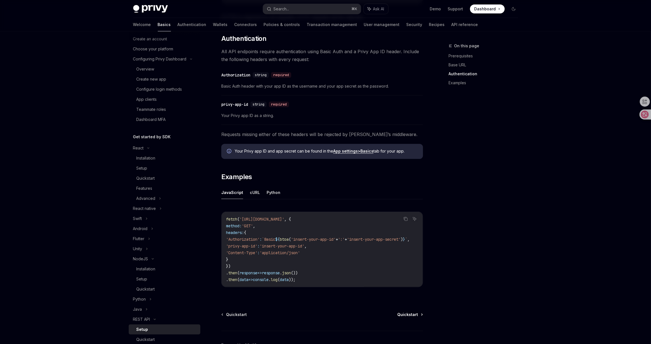
click at [400, 216] on span "Quickstart" at bounding box center [407, 315] width 21 height 6
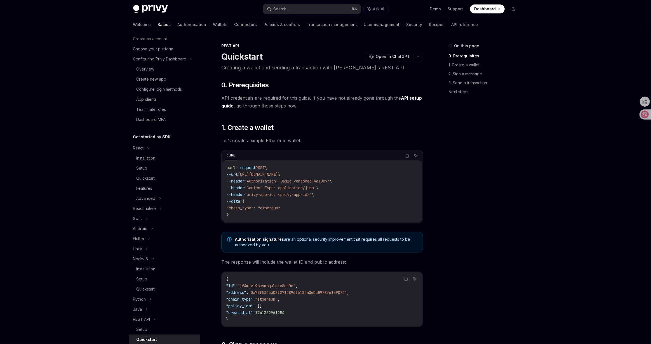
scroll to position [115, 0]
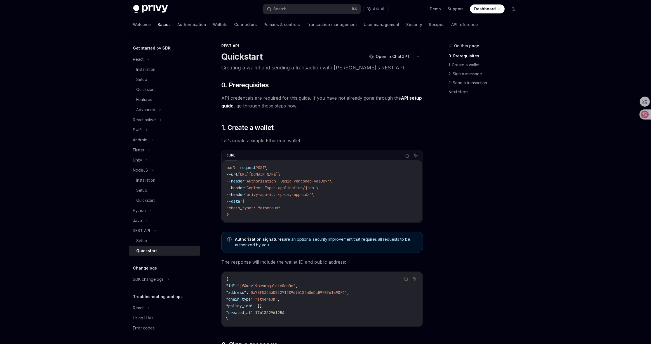
click at [409, 216] on div "On this page 0. Prerequisites 1. Create a wallet 2. Sign a message 3. Send a tr…" at bounding box center [479, 193] width 85 height 301
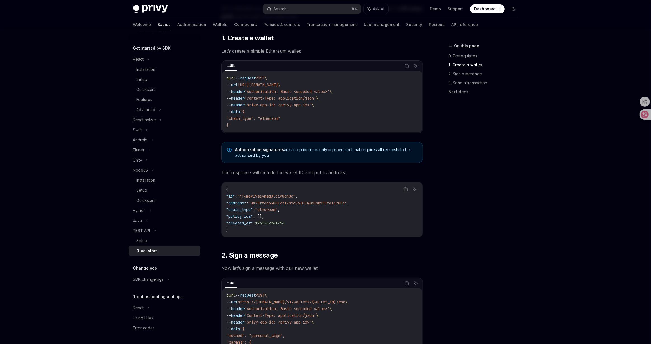
scroll to position [163, 0]
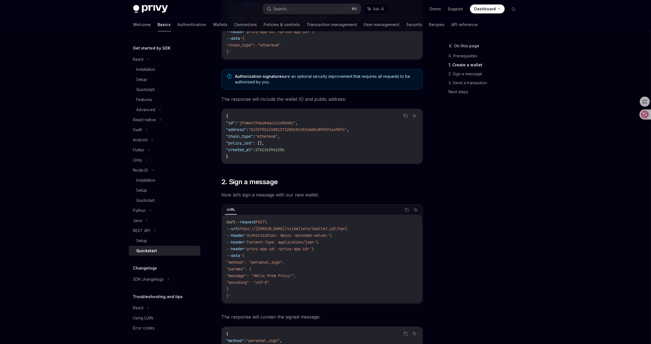
click at [409, 216] on div "On this page 0. Prerequisites 1. Create a wallet 2. Sign a message 3. Send a tr…" at bounding box center [479, 193] width 85 height 301
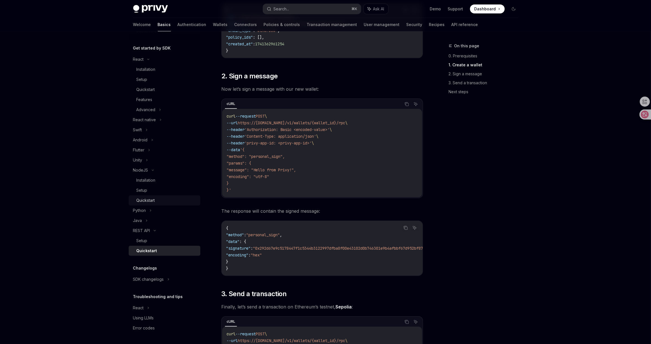
scroll to position [27, 0]
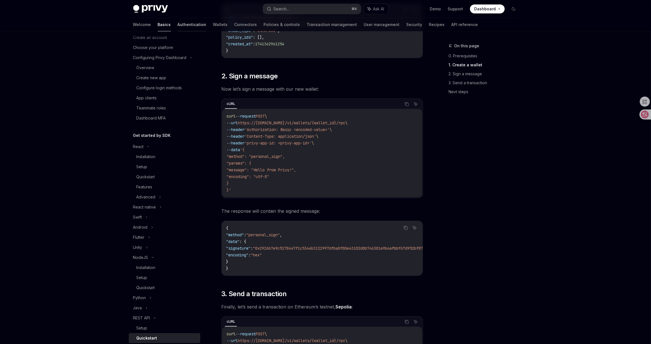
click at [178, 27] on link "Authentication" at bounding box center [192, 24] width 29 height 13
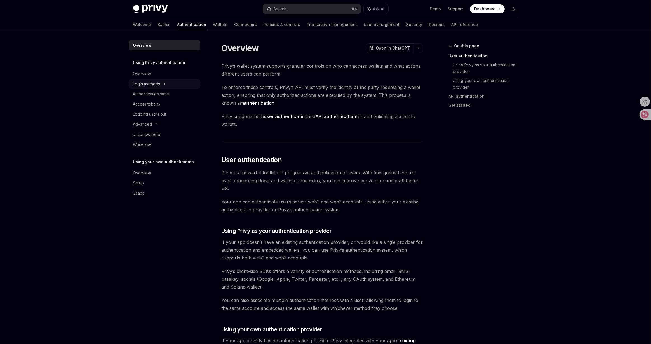
click at [149, 84] on div "Login methods" at bounding box center [146, 84] width 27 height 7
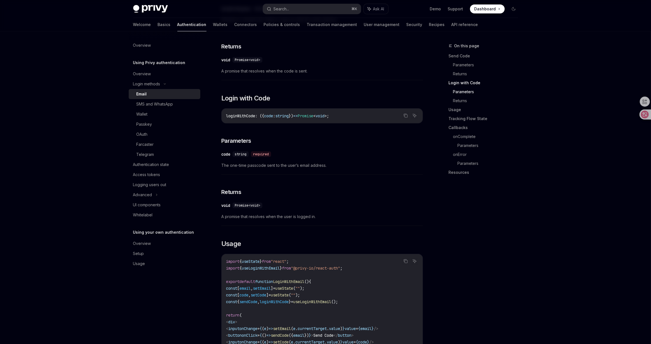
scroll to position [368, 0]
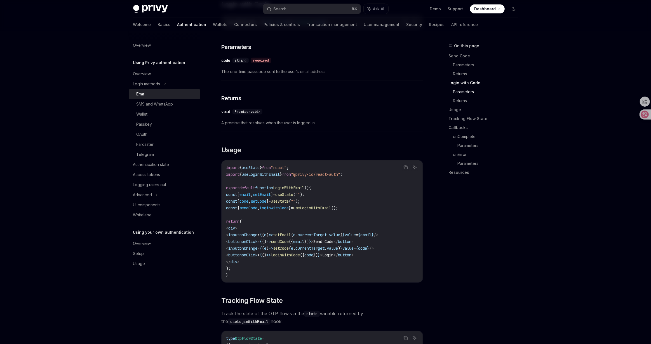
click at [409, 216] on div "On this page Send Code Parameters Returns Login with Code Parameters Returns Us…" at bounding box center [479, 193] width 85 height 301
click at [275, 216] on code "import { useState } from "react" ; import { useLoginWithEmail } from "@privy-io…" at bounding box center [322, 221] width 192 height 114
drag, startPoint x: 280, startPoint y: 279, endPoint x: 298, endPoint y: 277, distance: 18.2
click at [300, 216] on div "Copy Ask AI import { useState } from "react" ; import { useLoginWithEmail } fro…" at bounding box center [322, 221] width 202 height 123
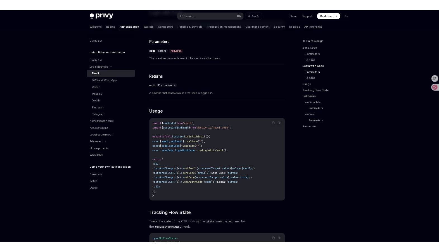
scroll to position [0, 12]
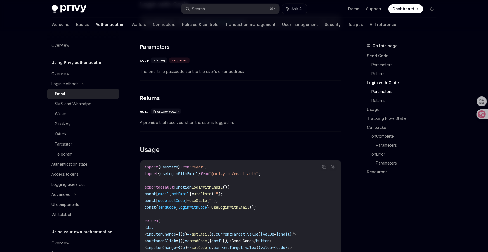
type textarea "*"
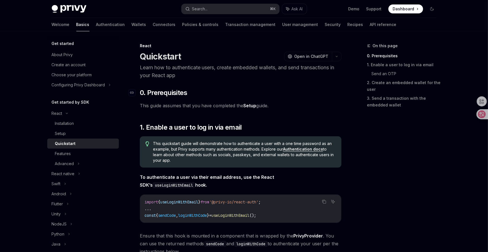
type textarea "*"
